Goal: Find specific page/section: Find specific page/section

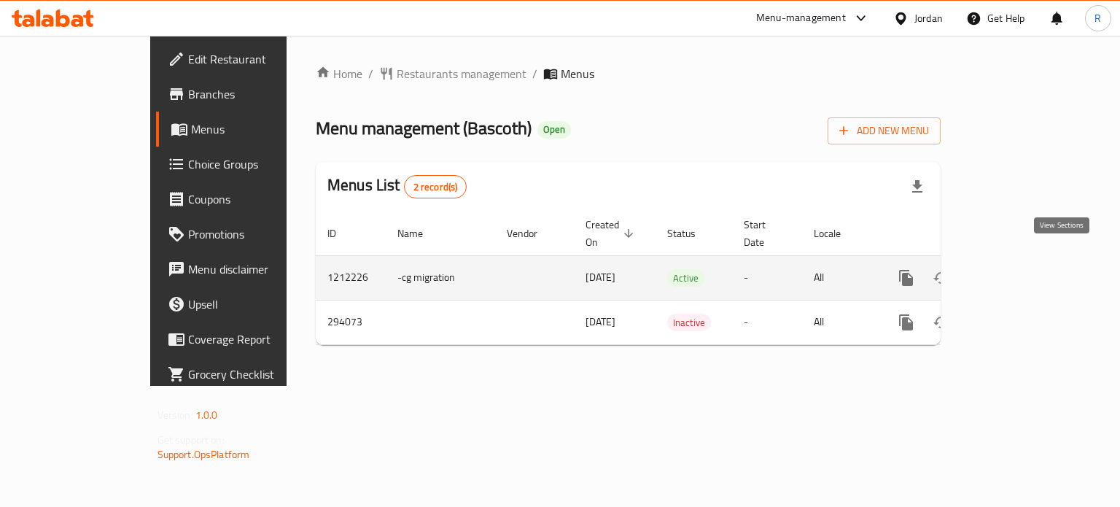
click at [1029, 260] on link "enhanced table" at bounding box center [1011, 277] width 35 height 35
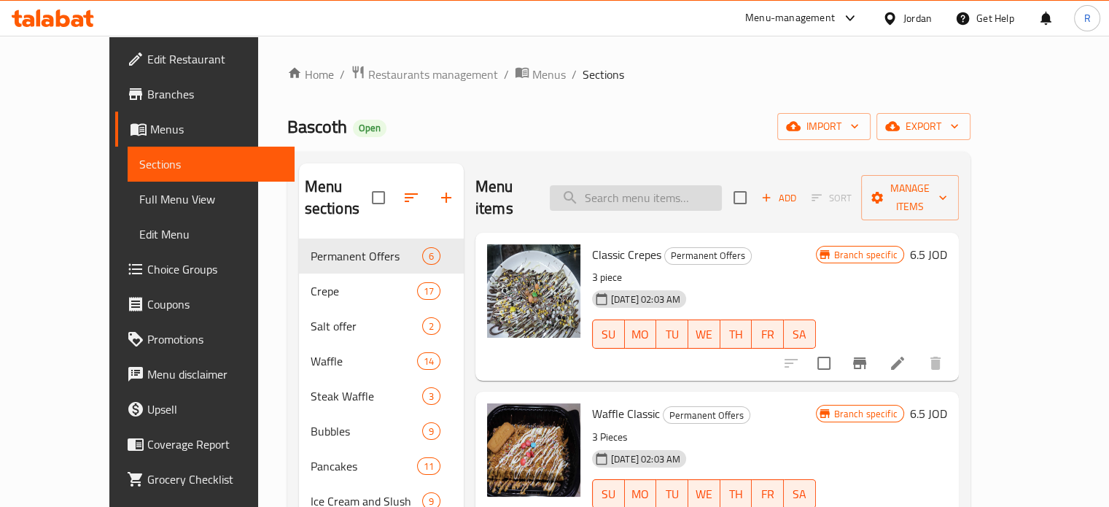
click at [661, 185] on input "search" at bounding box center [636, 198] width 172 height 26
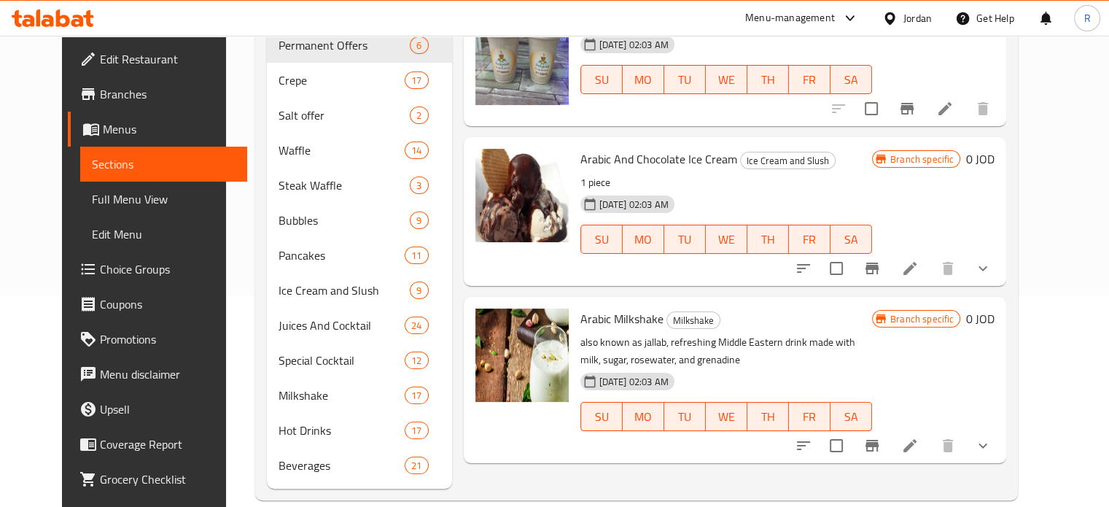
scroll to position [210, 0]
type input "arabic"
click at [610, 325] on span "Arabic Milkshake" at bounding box center [622, 319] width 83 height 22
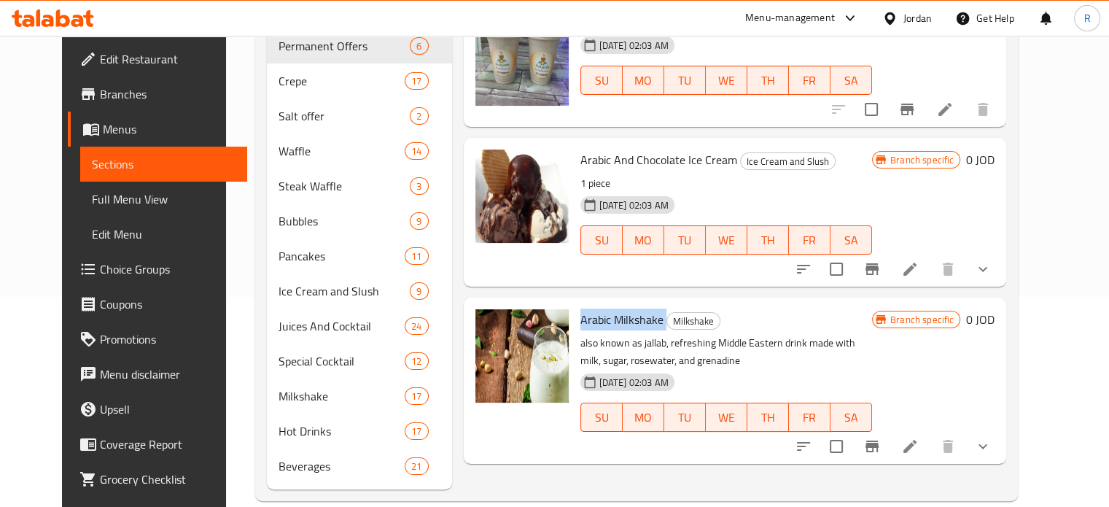
scroll to position [137, 0]
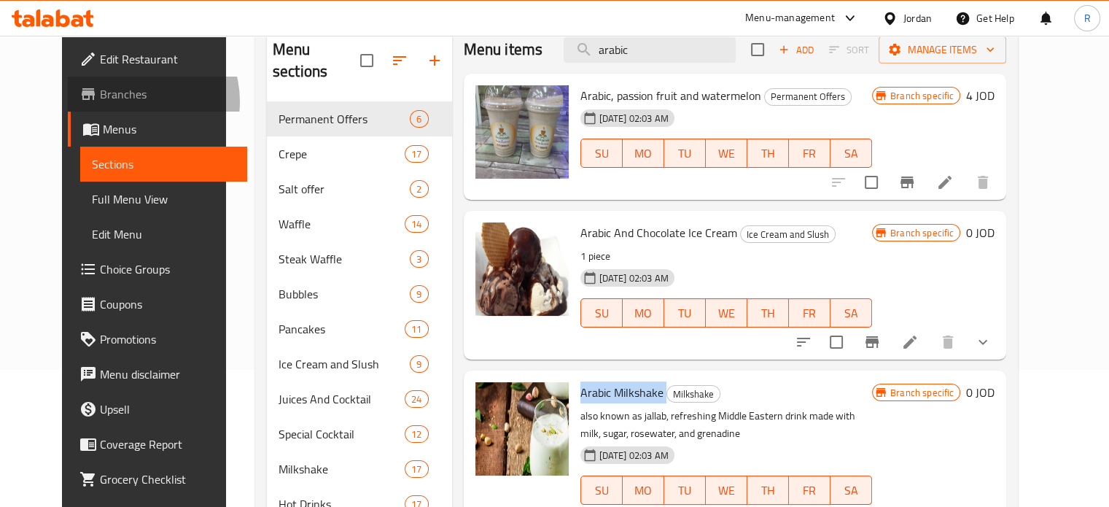
click at [100, 101] on span "Branches" at bounding box center [168, 94] width 136 height 18
